Goal: Information Seeking & Learning: Find specific fact

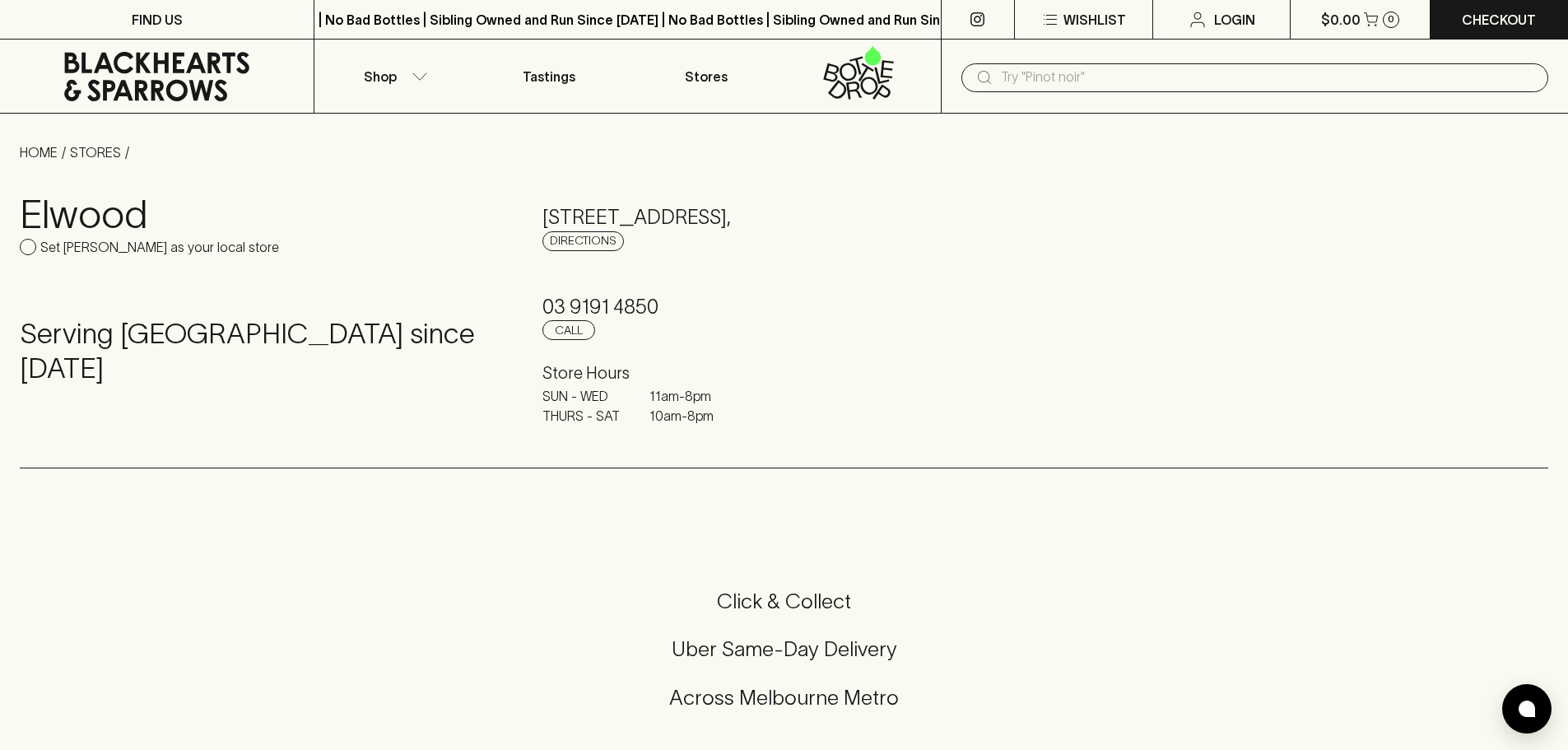
click at [1035, 84] on input "text" at bounding box center [1268, 78] width 534 height 26
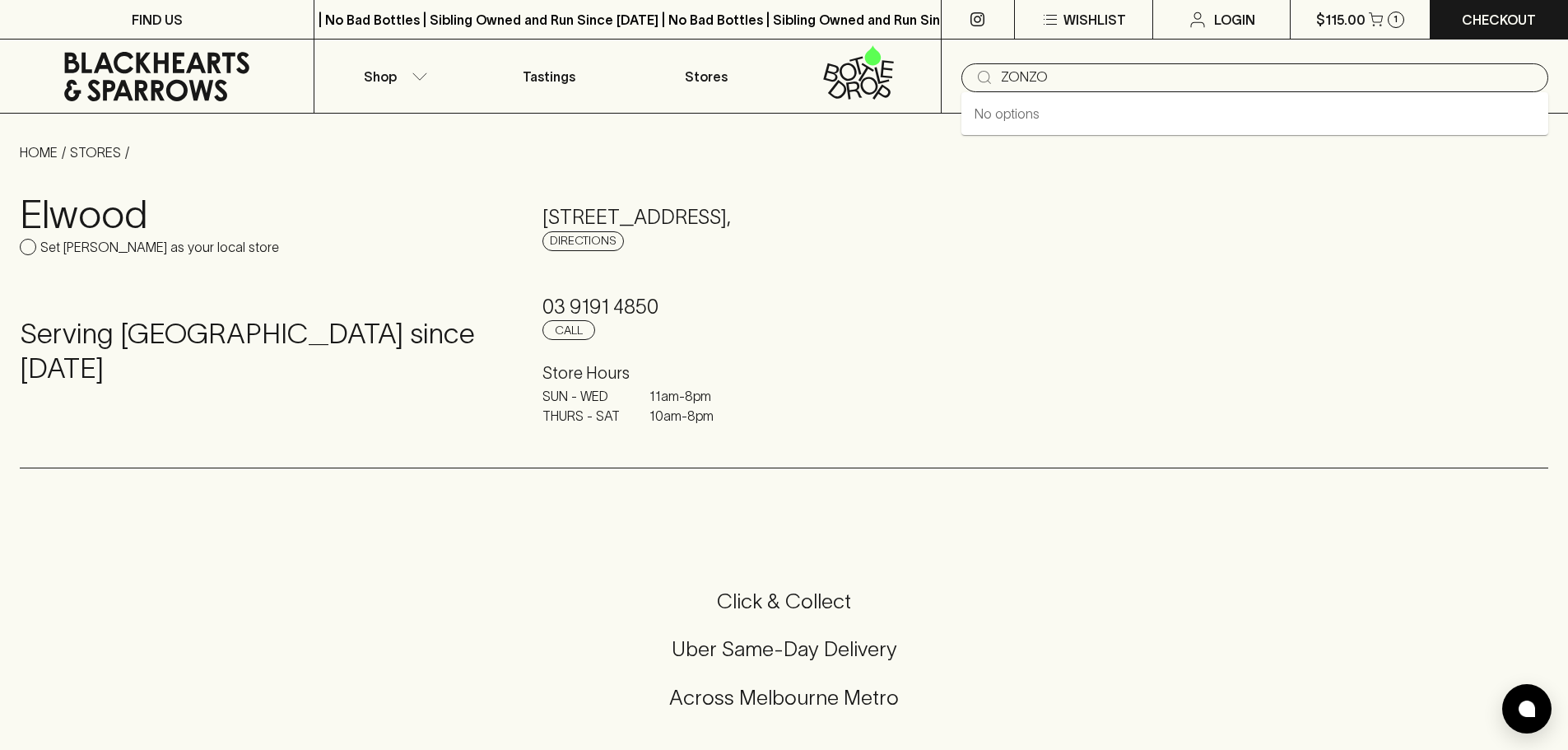
type input "ZONZO"
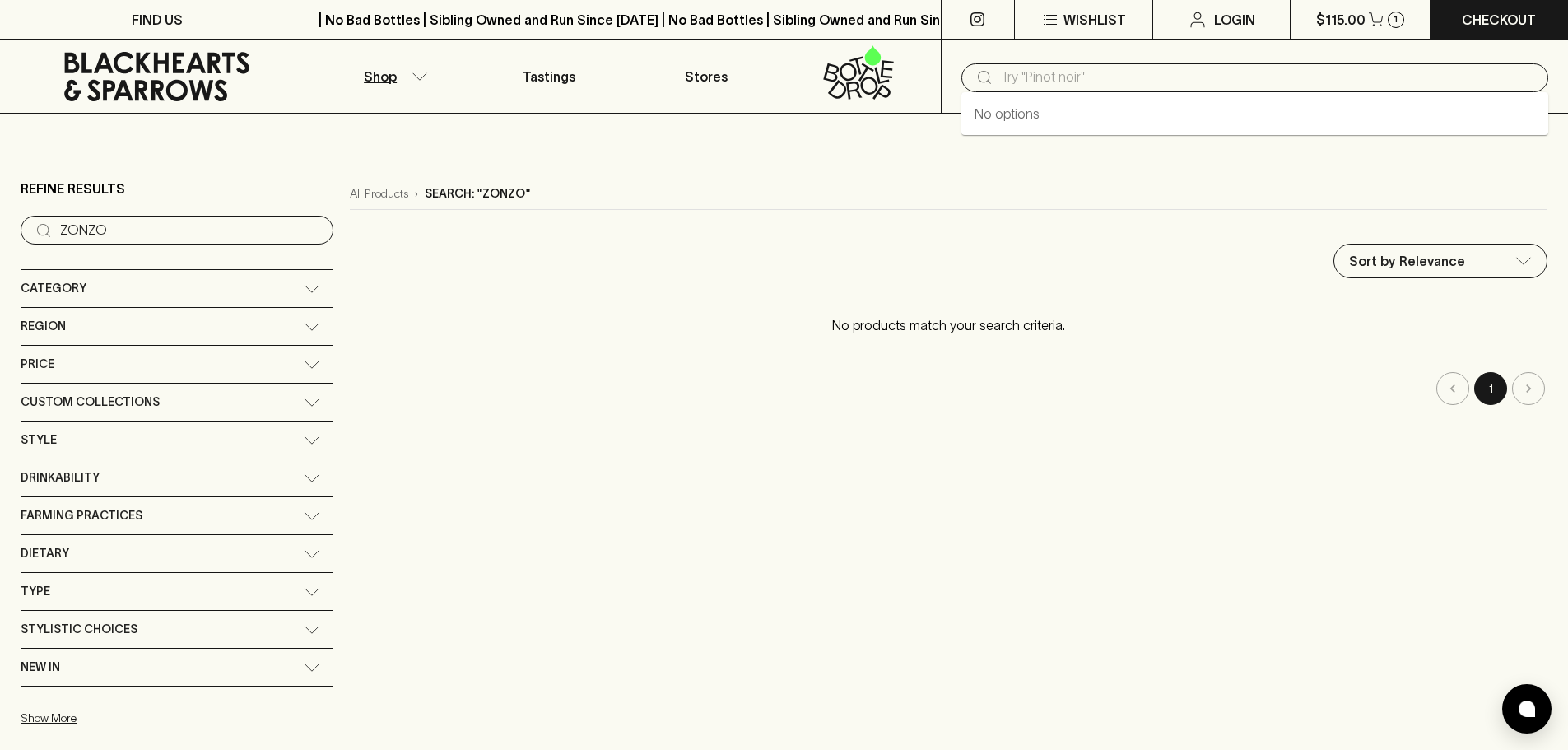
click at [1055, 70] on input "text" at bounding box center [1268, 78] width 534 height 26
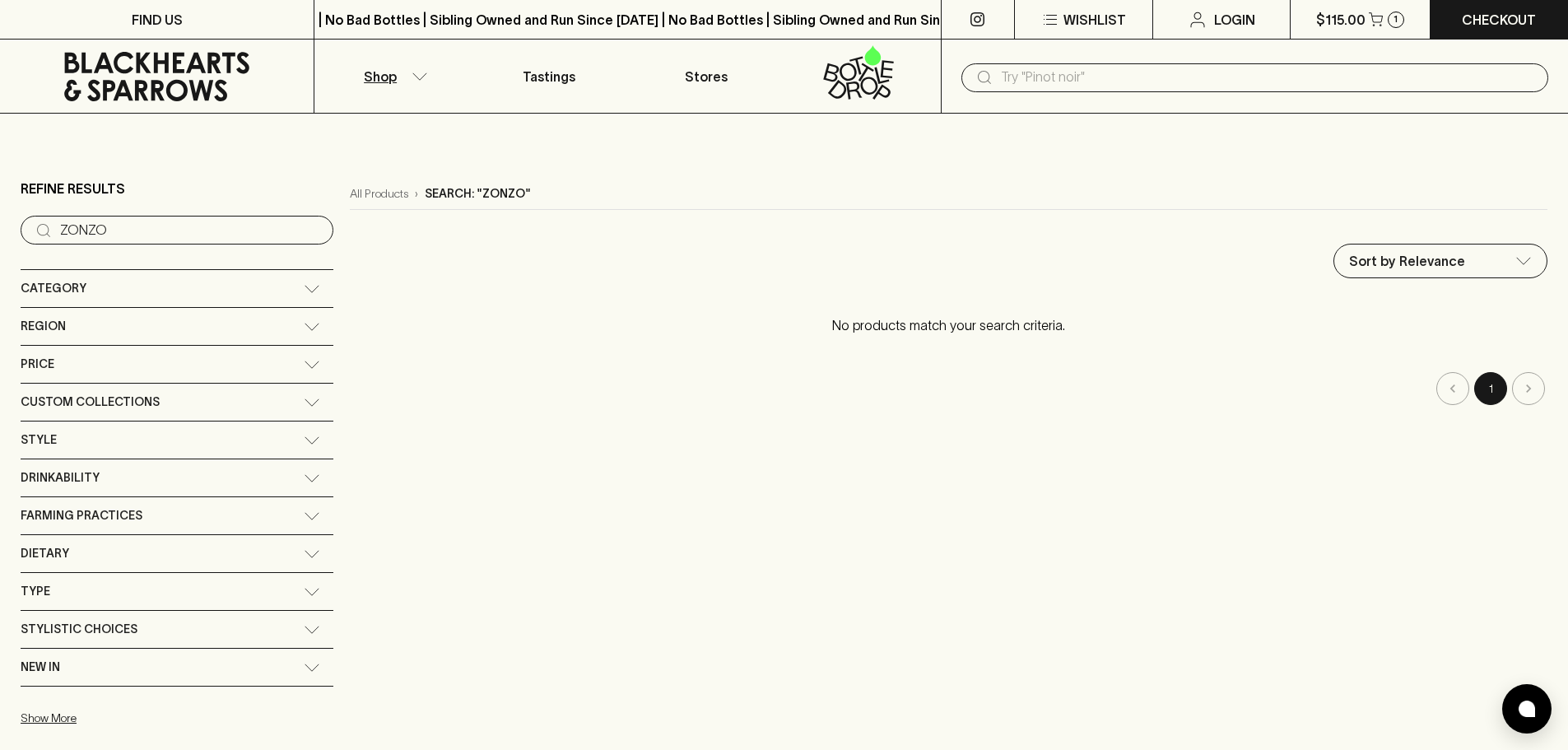
click at [128, 227] on input "ZONZO" at bounding box center [189, 230] width 260 height 26
click at [138, 292] on div "Category" at bounding box center [162, 288] width 284 height 21
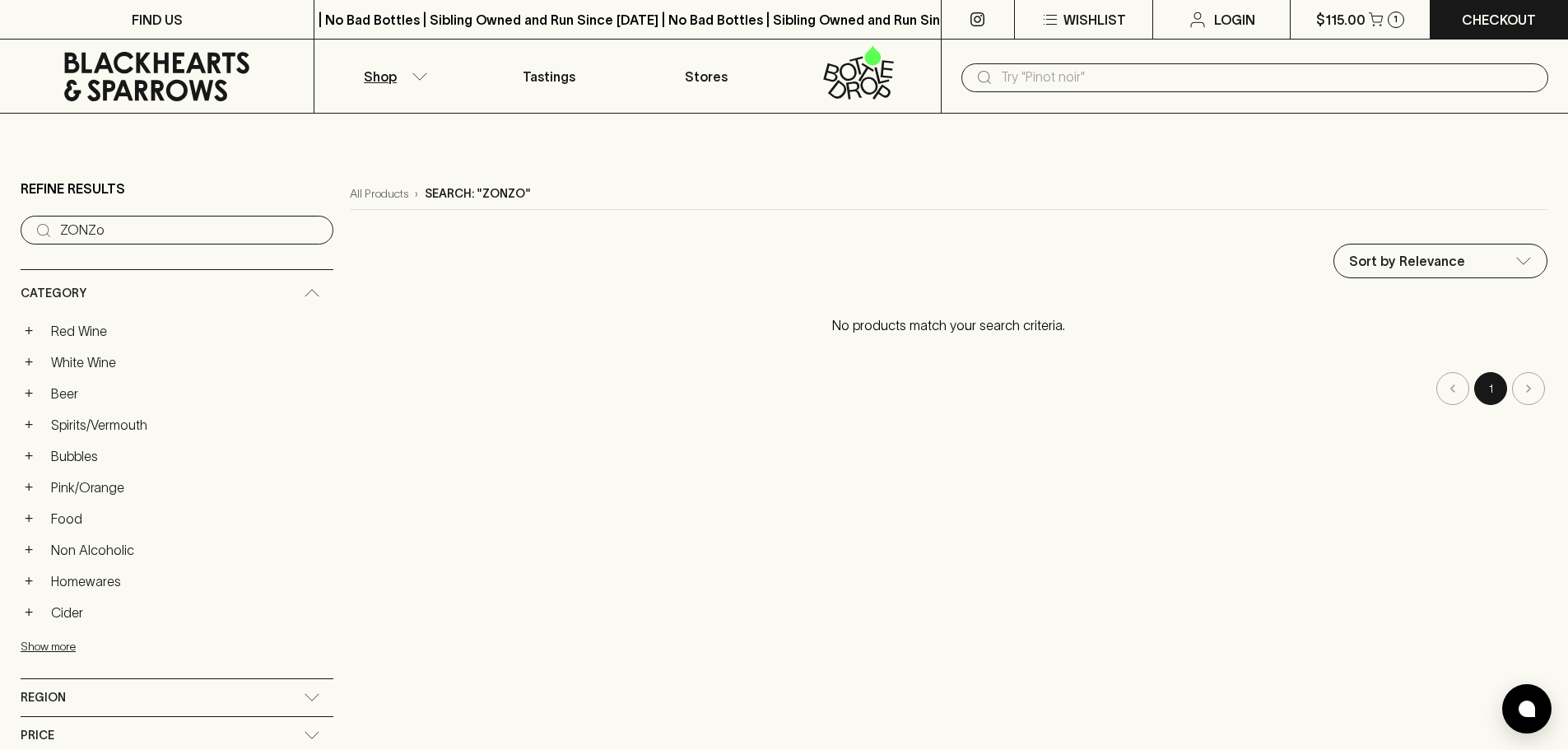
click at [109, 236] on input "ZONZo" at bounding box center [189, 230] width 260 height 26
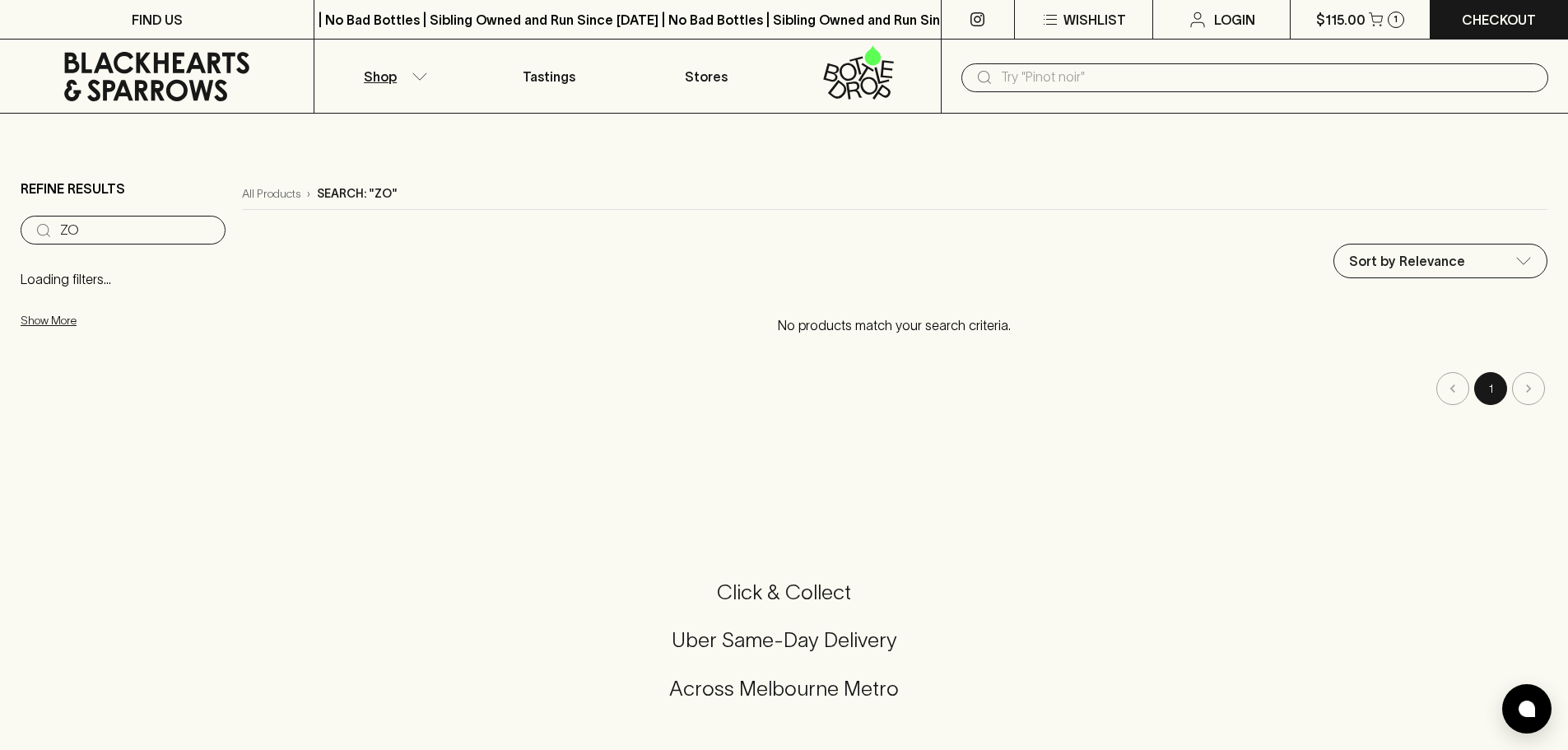
type input "Z"
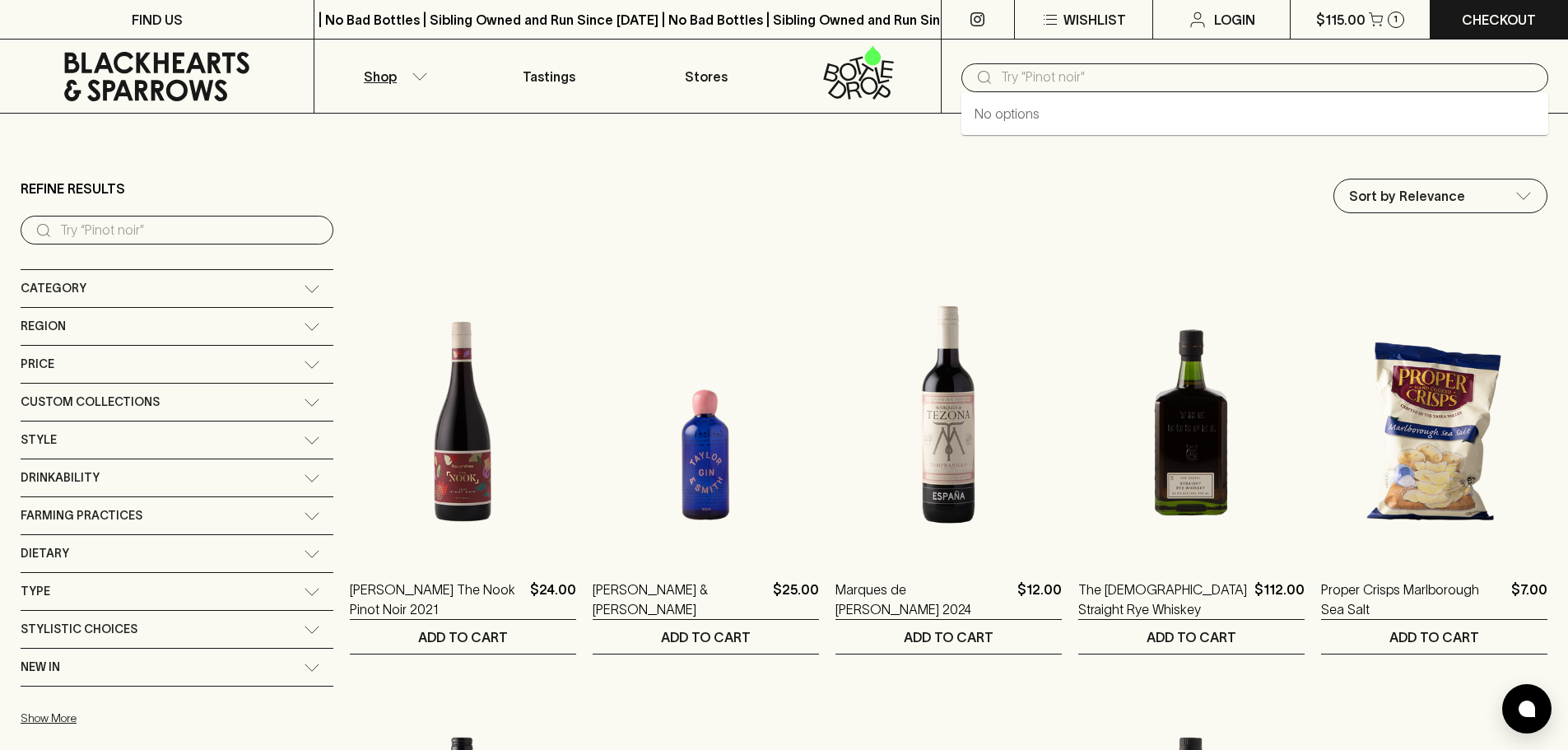
click at [1068, 79] on input "text" at bounding box center [1268, 78] width 534 height 26
type input "zonzo"
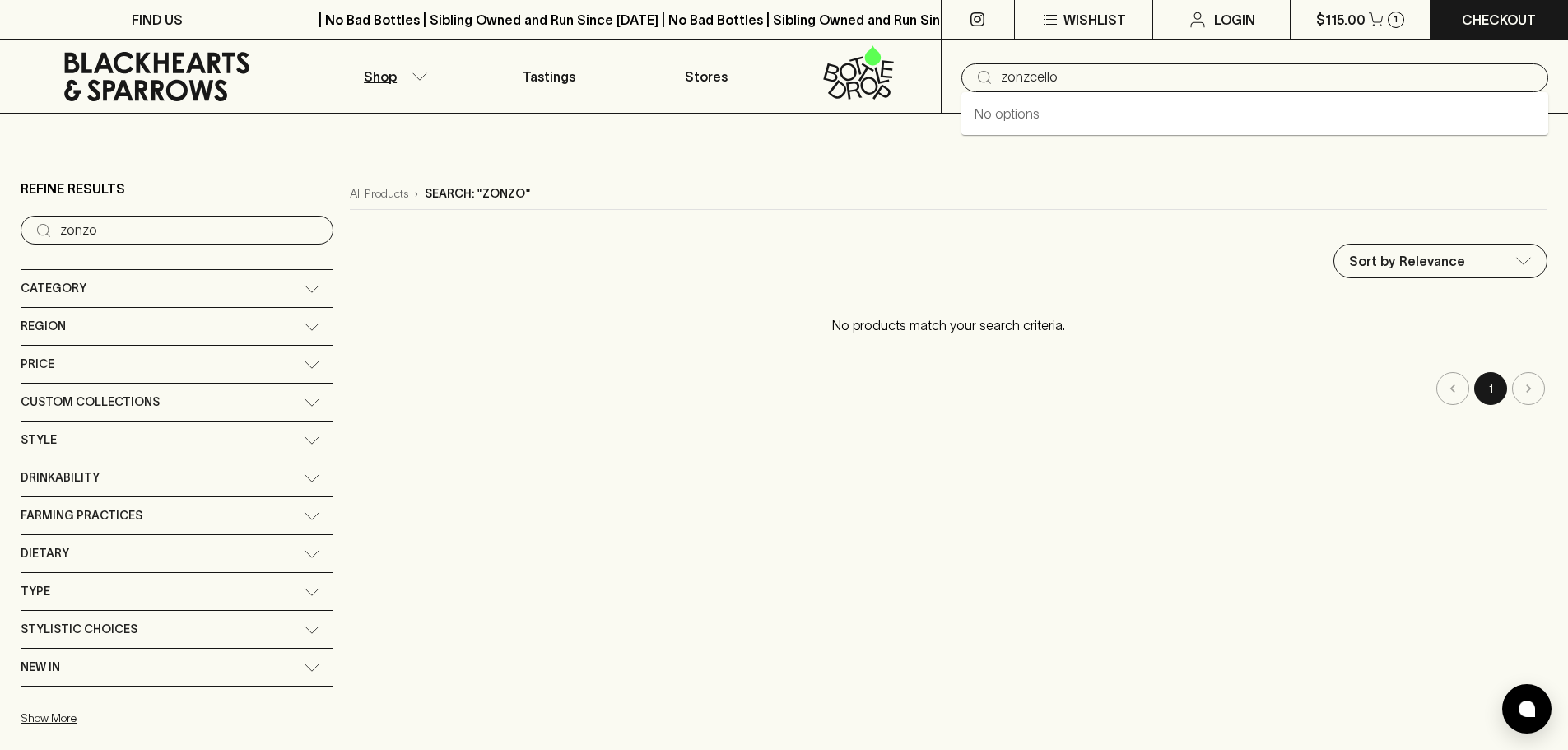
type input "zonzcello"
type input "zoncello"
type input "z"
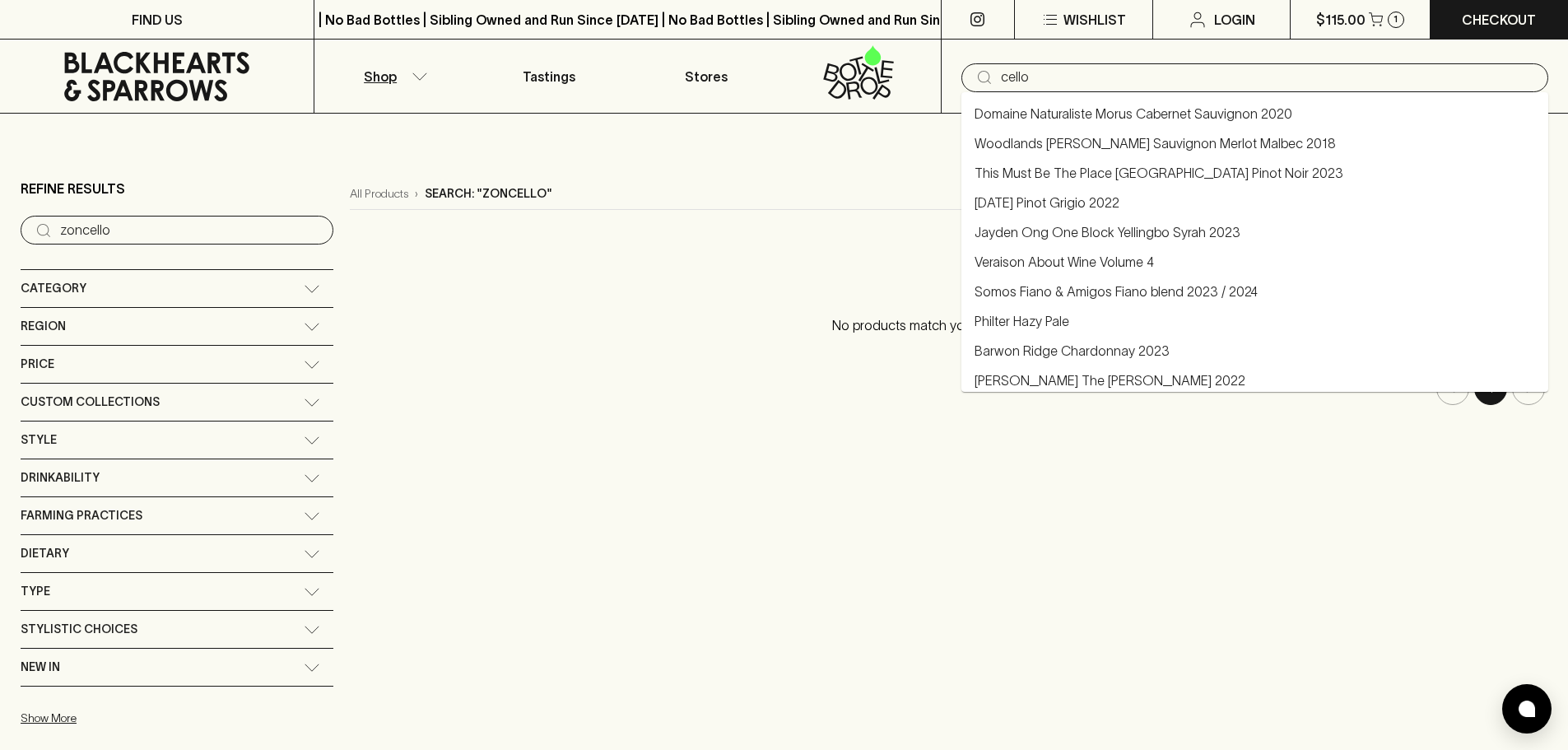
type input "cello"
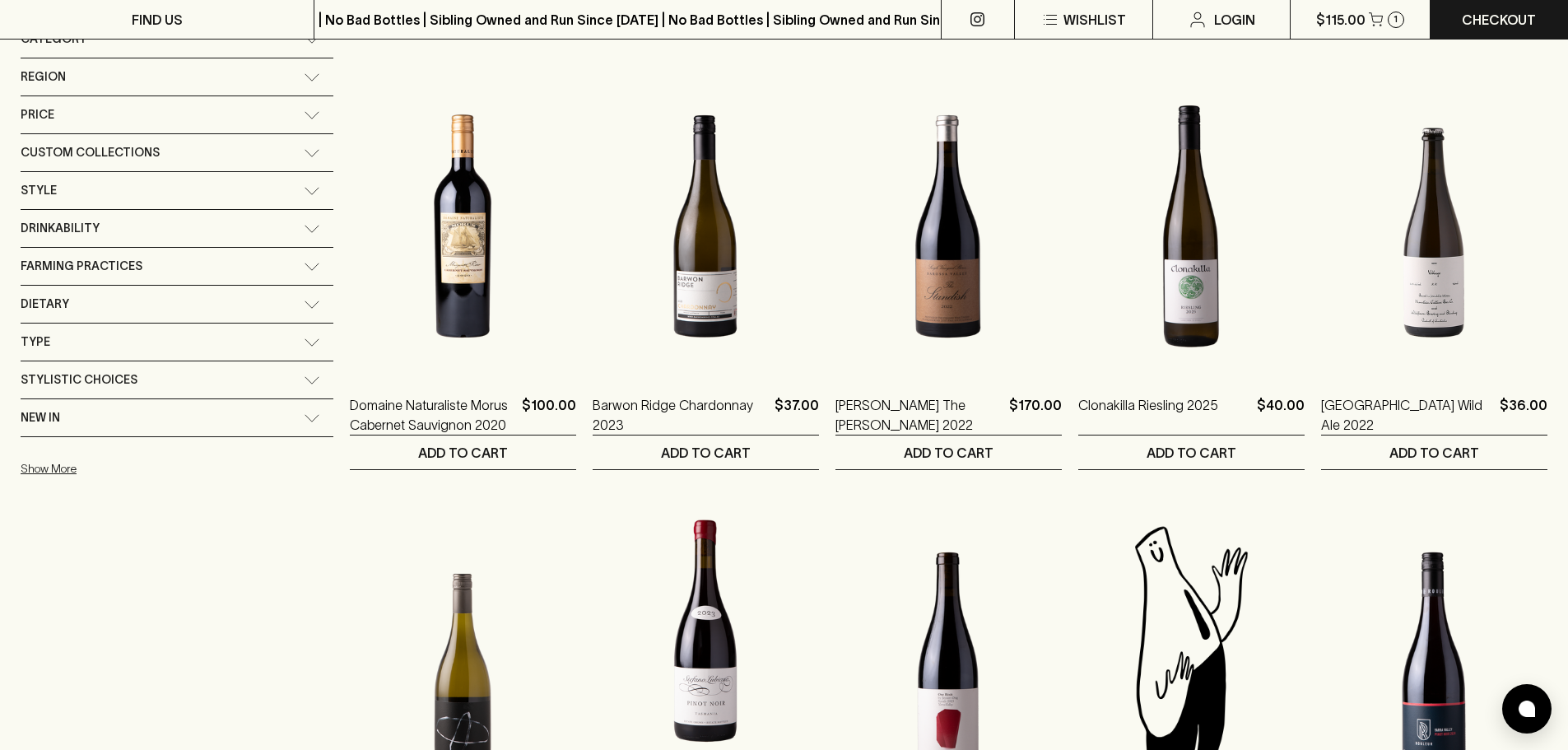
scroll to position [247, 0]
